Goal: Task Accomplishment & Management: Manage account settings

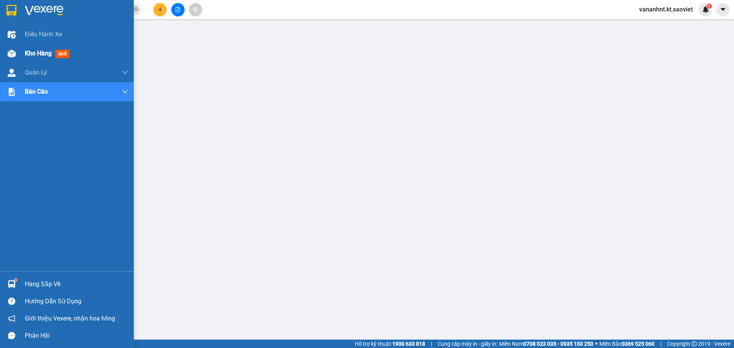
click at [32, 51] on span "Kho hàng" at bounding box center [38, 53] width 27 height 7
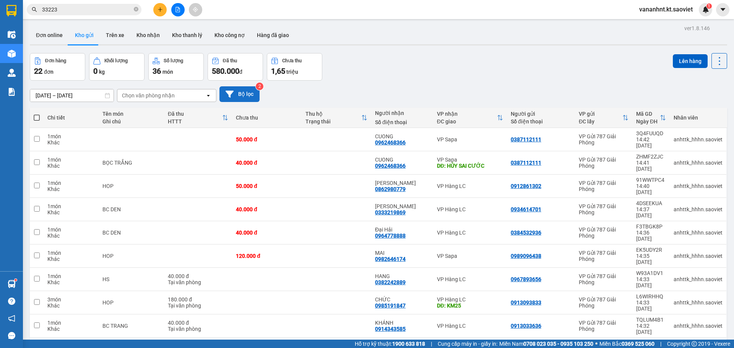
click at [241, 96] on button "Bộ lọc" at bounding box center [239, 94] width 40 height 16
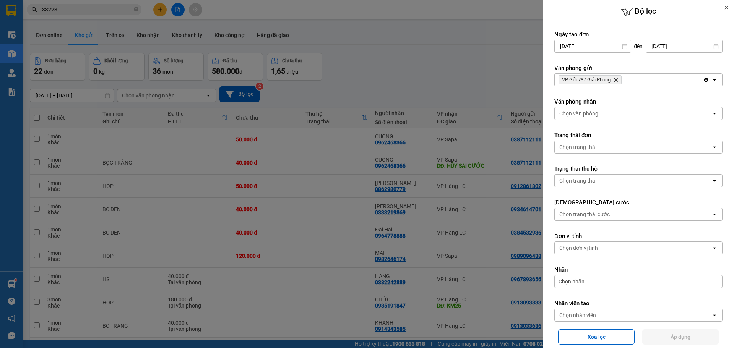
click at [615, 79] on icon "Delete" at bounding box center [615, 80] width 5 height 5
click at [615, 79] on div "Chọn văn phòng" at bounding box center [633, 80] width 157 height 12
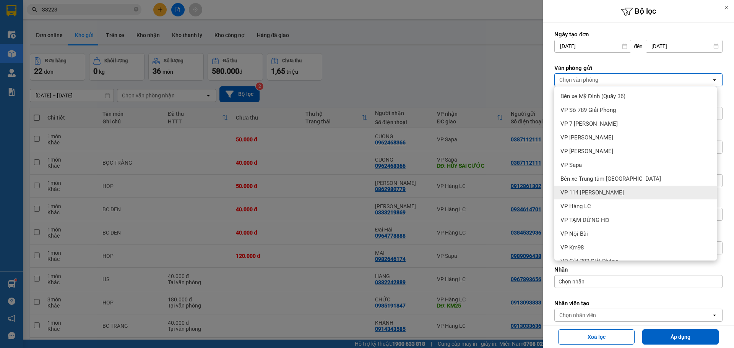
click at [588, 192] on span "VP 114 [PERSON_NAME]" at bounding box center [591, 193] width 63 height 8
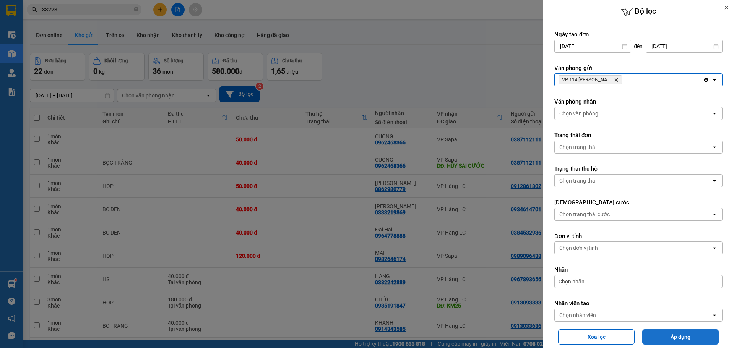
click at [694, 337] on button "Áp dụng" at bounding box center [680, 336] width 76 height 15
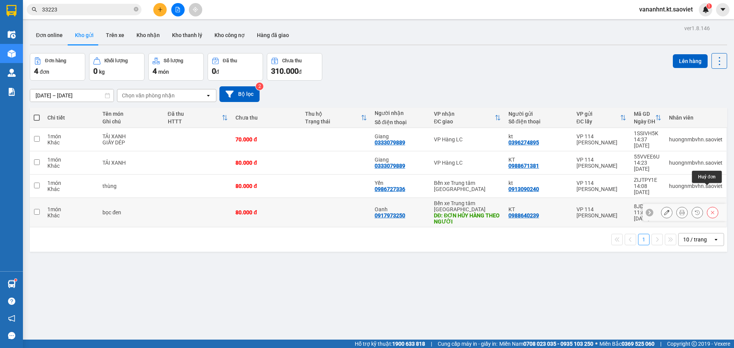
click at [710, 210] on icon at bounding box center [712, 212] width 5 height 5
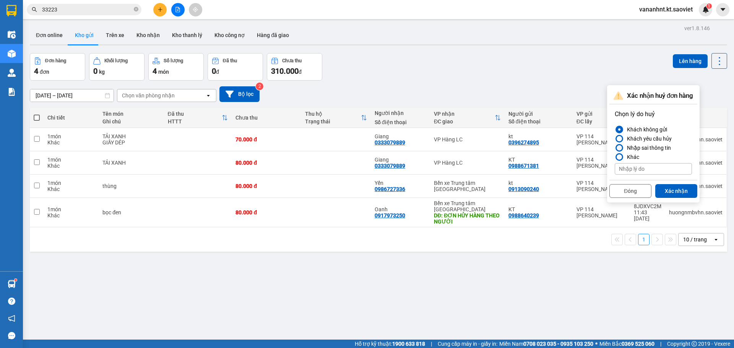
click at [659, 146] on div "Nhập sai thông tin" at bounding box center [647, 147] width 47 height 9
click at [615, 148] on input "Nhập sai thông tin" at bounding box center [615, 148] width 0 height 0
click at [675, 193] on button "Xác nhận" at bounding box center [676, 191] width 42 height 14
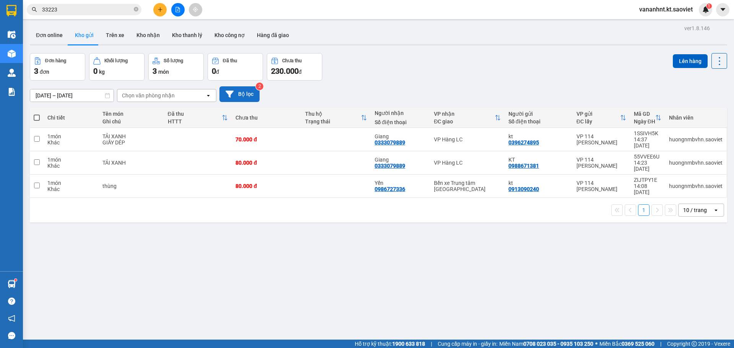
click at [249, 91] on button "Bộ lọc" at bounding box center [239, 94] width 40 height 16
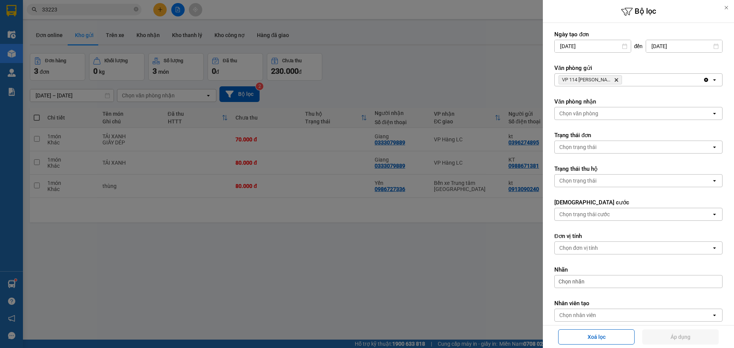
click at [617, 79] on icon "Delete" at bounding box center [616, 80] width 5 height 5
click at [617, 79] on div "Chọn văn phòng" at bounding box center [633, 80] width 157 height 12
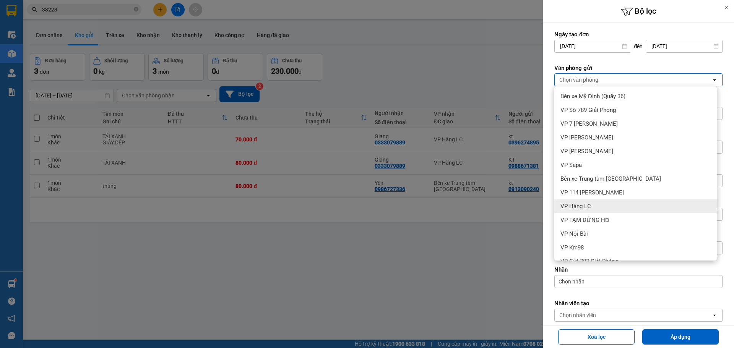
scroll to position [38, 0]
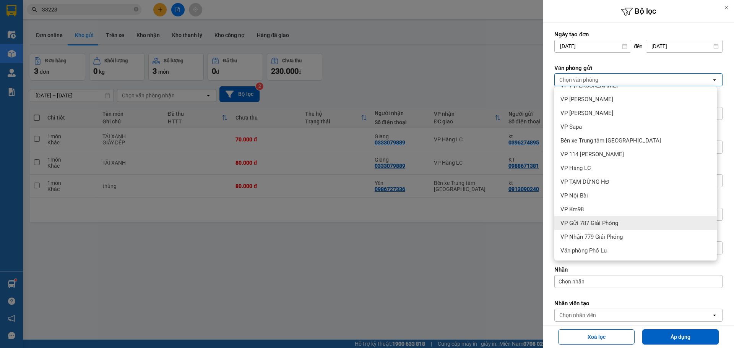
click at [598, 226] on span "VP Gửi 787 Giải Phóng" at bounding box center [589, 223] width 58 height 8
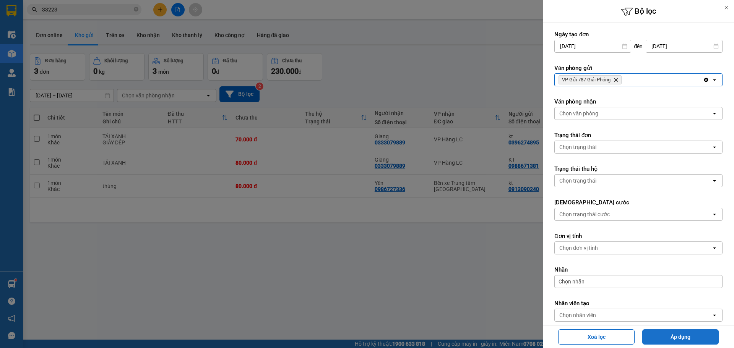
click at [670, 338] on button "Áp dụng" at bounding box center [680, 336] width 76 height 15
